Goal: Navigation & Orientation: Find specific page/section

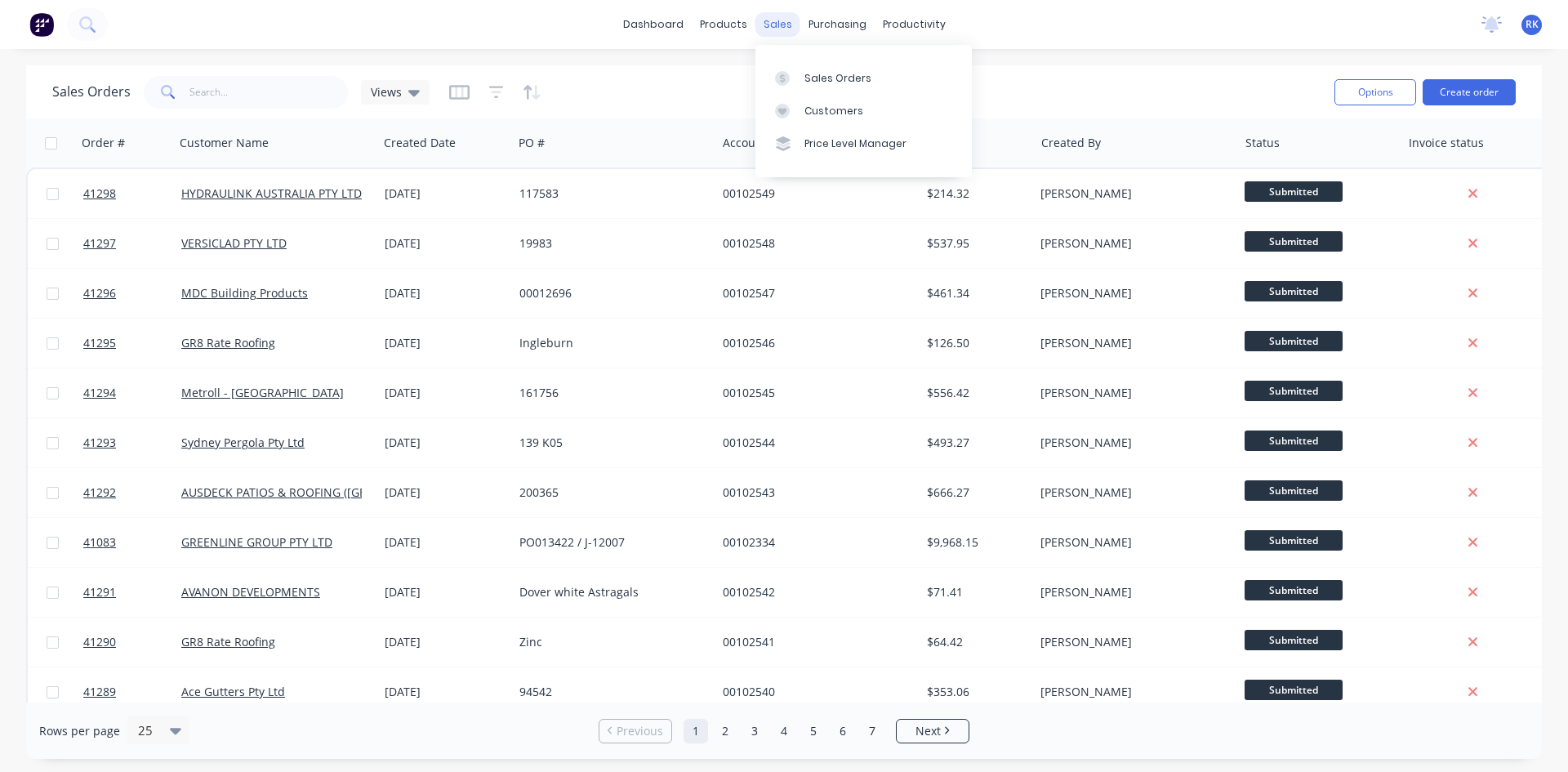
click at [784, 19] on div "sales" at bounding box center [778, 24] width 45 height 25
click at [842, 80] on div "Sales Orders" at bounding box center [838, 78] width 67 height 14
click at [814, 71] on div "Sales Orders" at bounding box center [838, 78] width 67 height 14
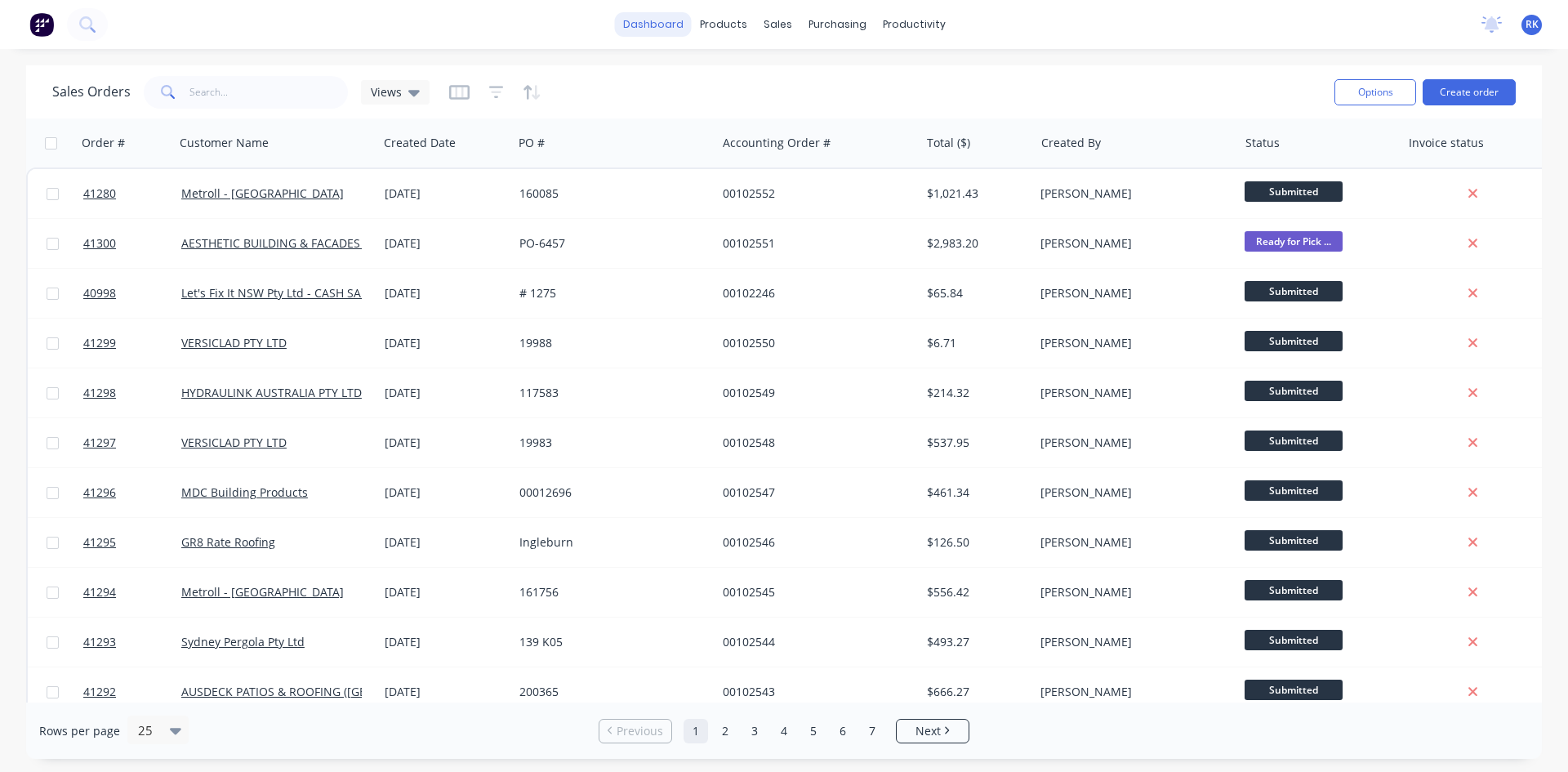
click at [651, 24] on link "dashboard" at bounding box center [653, 24] width 77 height 25
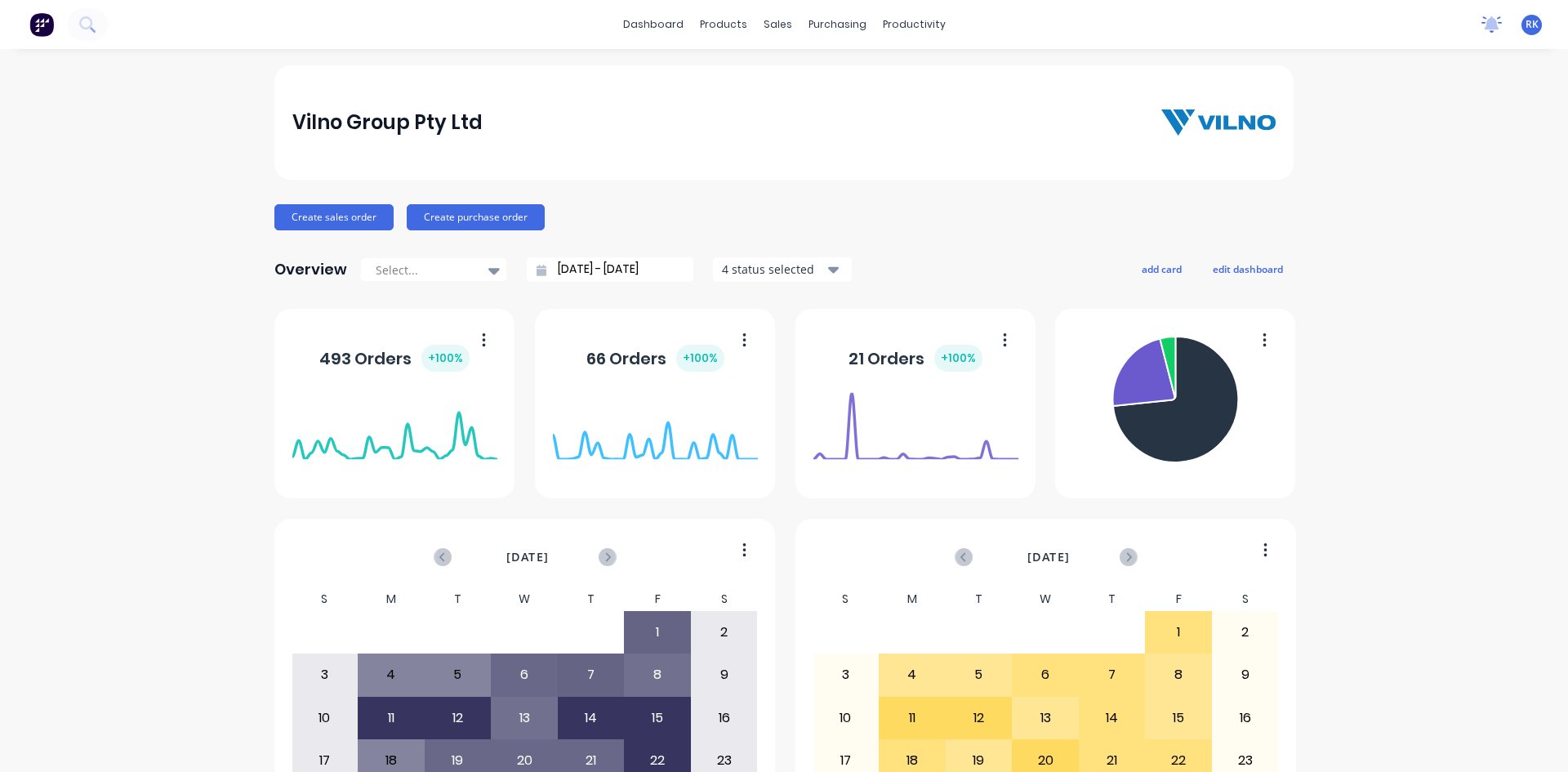
click at [1485, 25] on icon at bounding box center [1492, 22] width 14 height 13
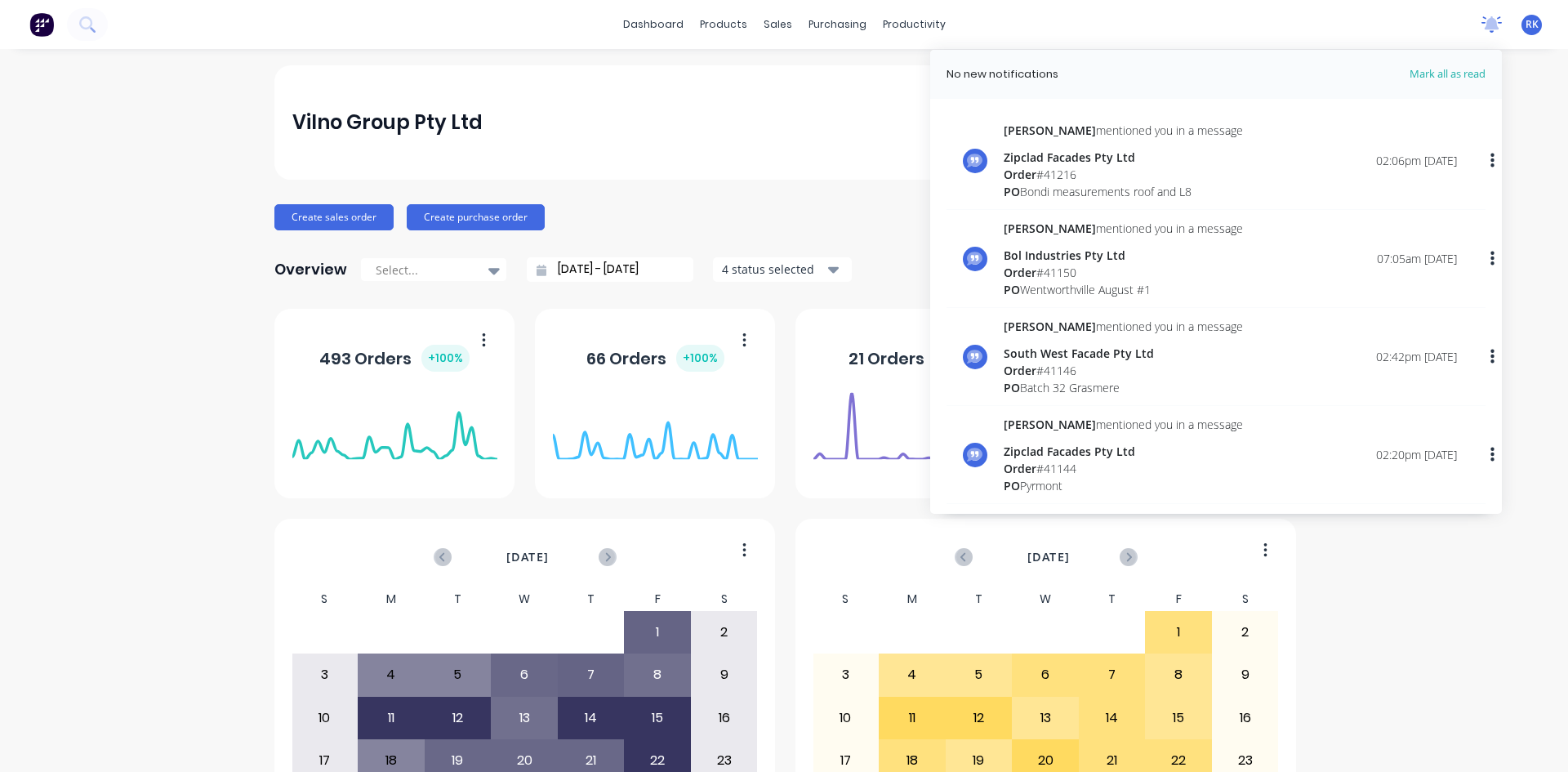
click at [1485, 25] on icon at bounding box center [1492, 22] width 14 height 13
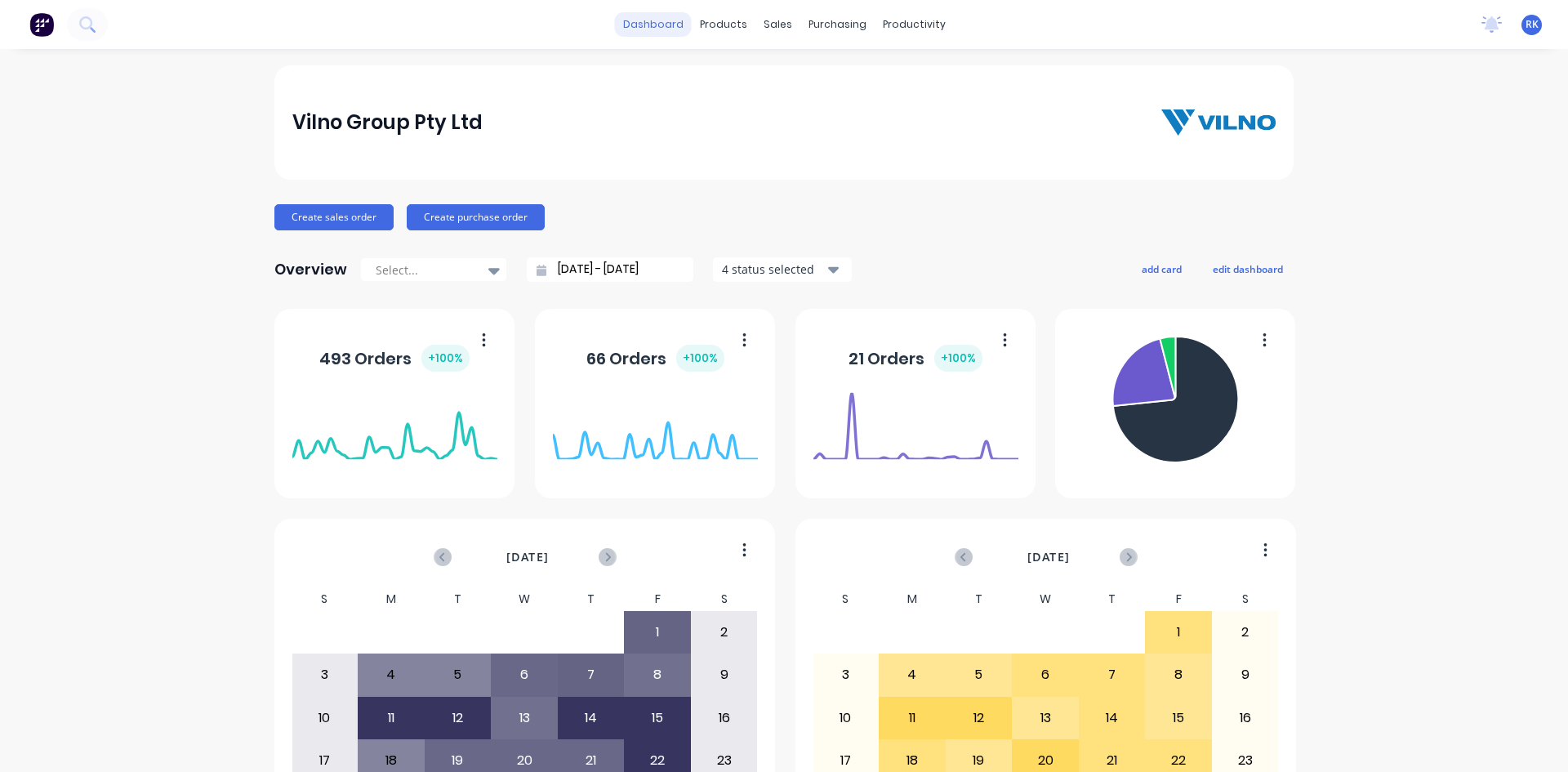
click at [658, 29] on link "dashboard" at bounding box center [653, 24] width 77 height 25
click at [34, 212] on div "Vilno Group Pty Ltd Create sales order Create purchase order Overview Select...…" at bounding box center [784, 491] width 1568 height 853
